Goal: Information Seeking & Learning: Learn about a topic

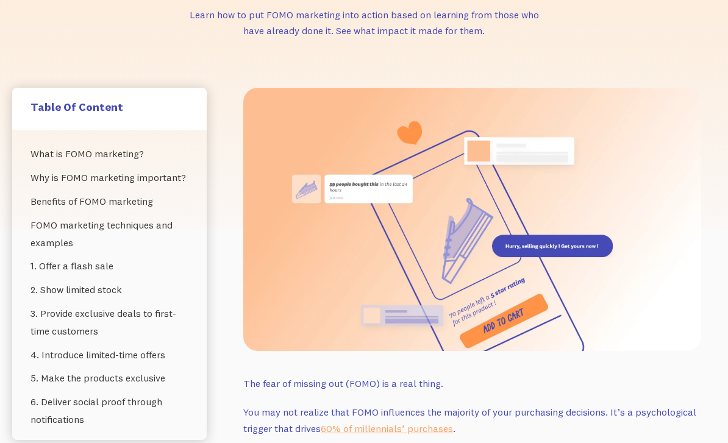
scroll to position [199, 0]
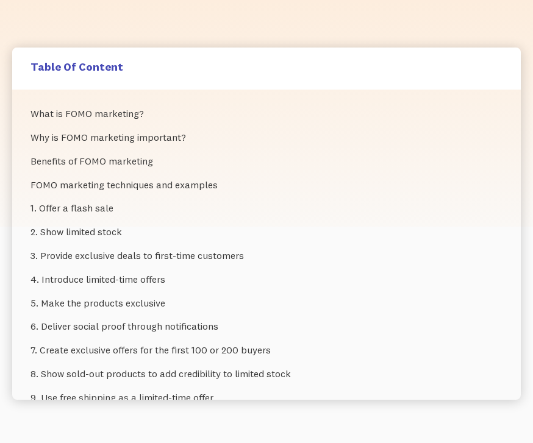
scroll to position [224, 0]
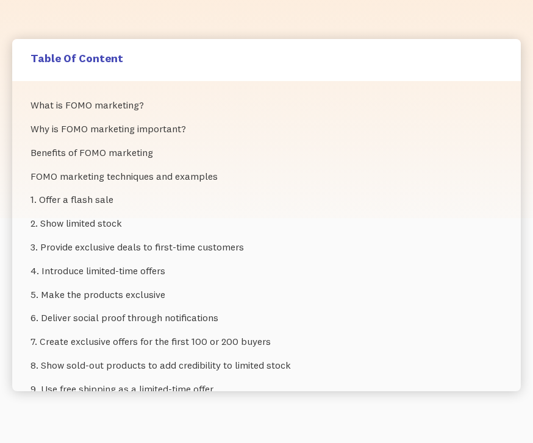
click at [86, 195] on link "1. Offer a flash sale" at bounding box center [267, 200] width 472 height 24
